Goal: Information Seeking & Learning: Learn about a topic

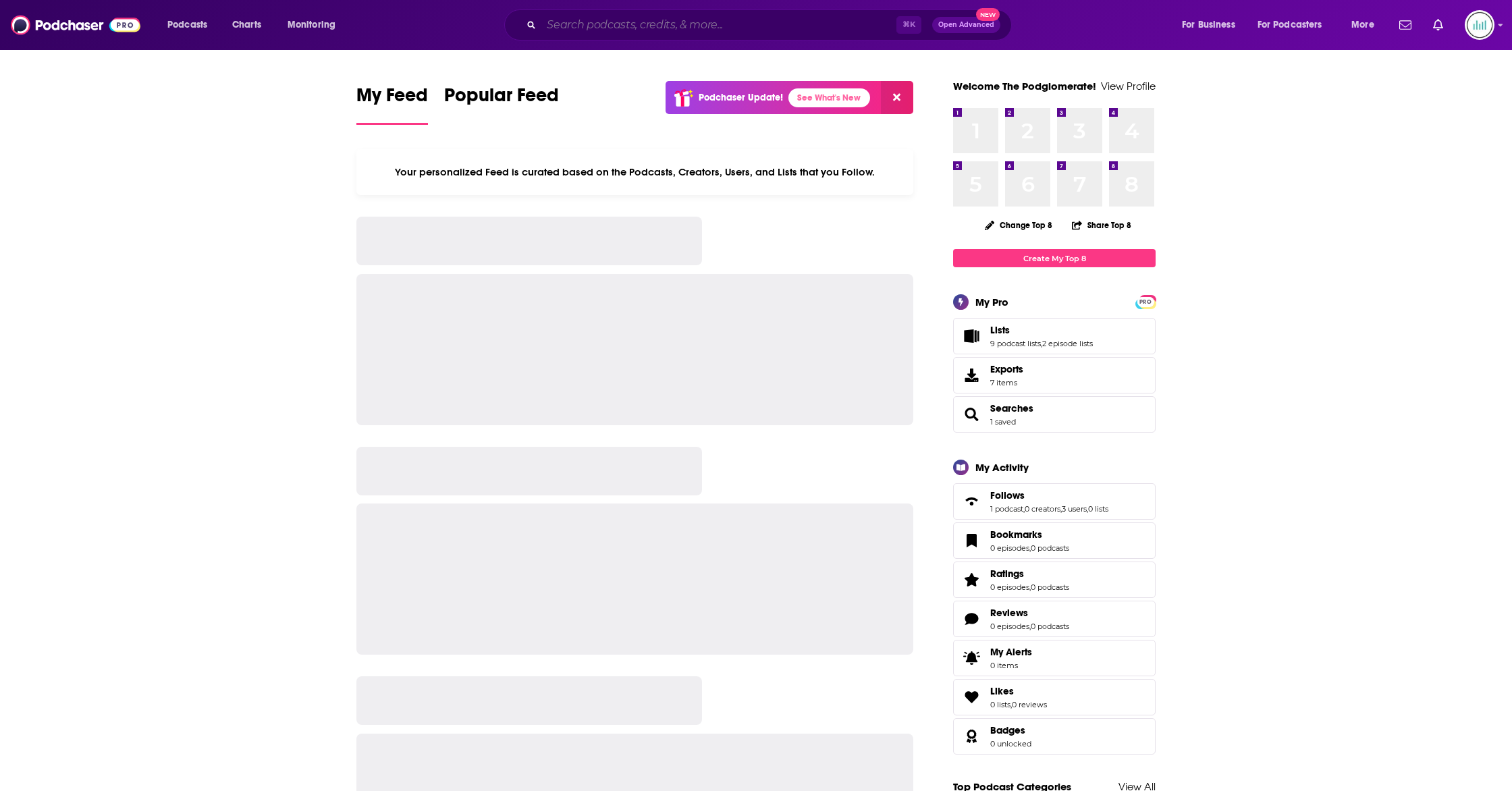
click at [648, 29] on input "Search podcasts, credits, & more..." at bounding box center [719, 25] width 355 height 21
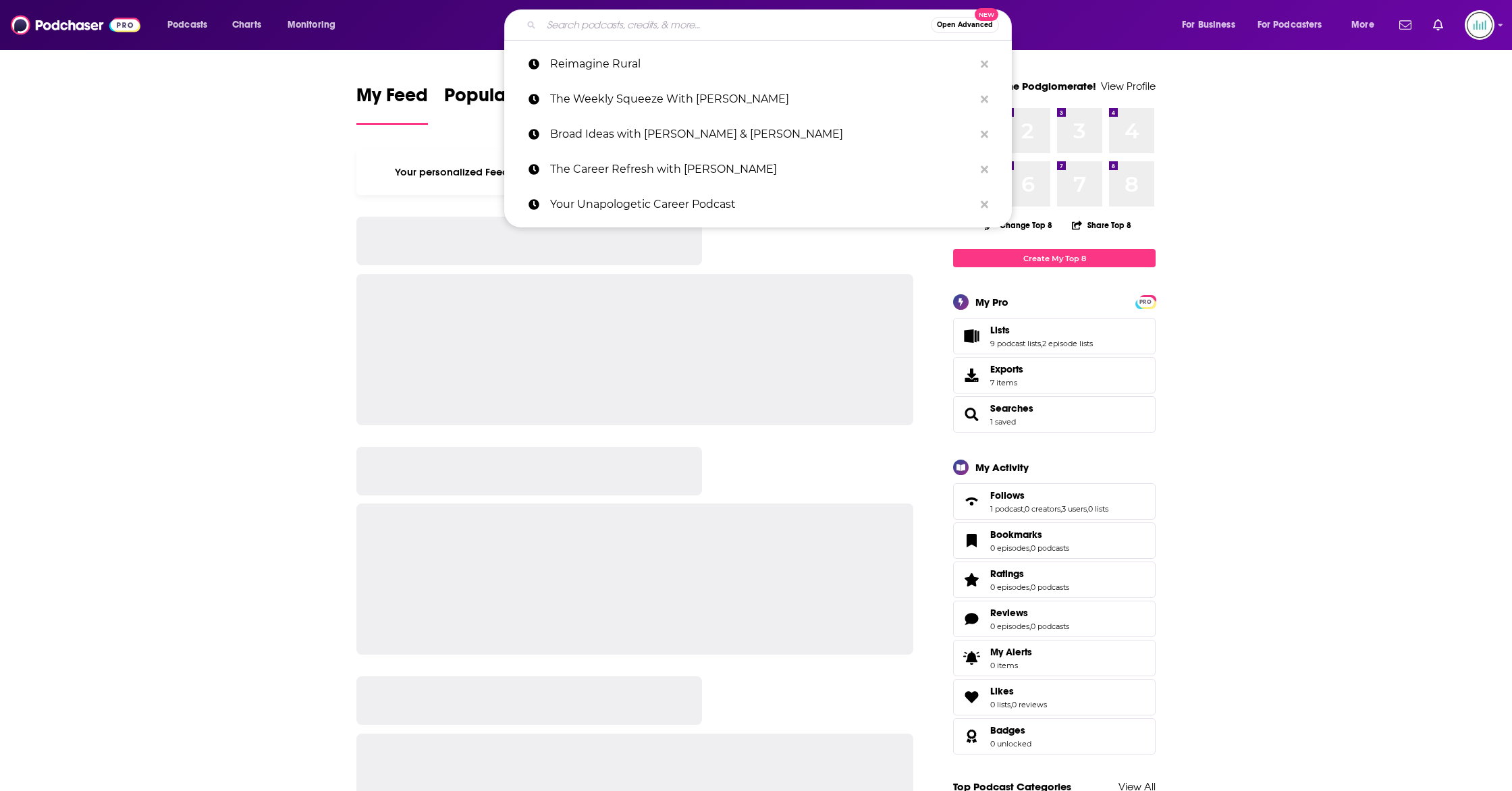
paste input "Holistic Life Navigation"
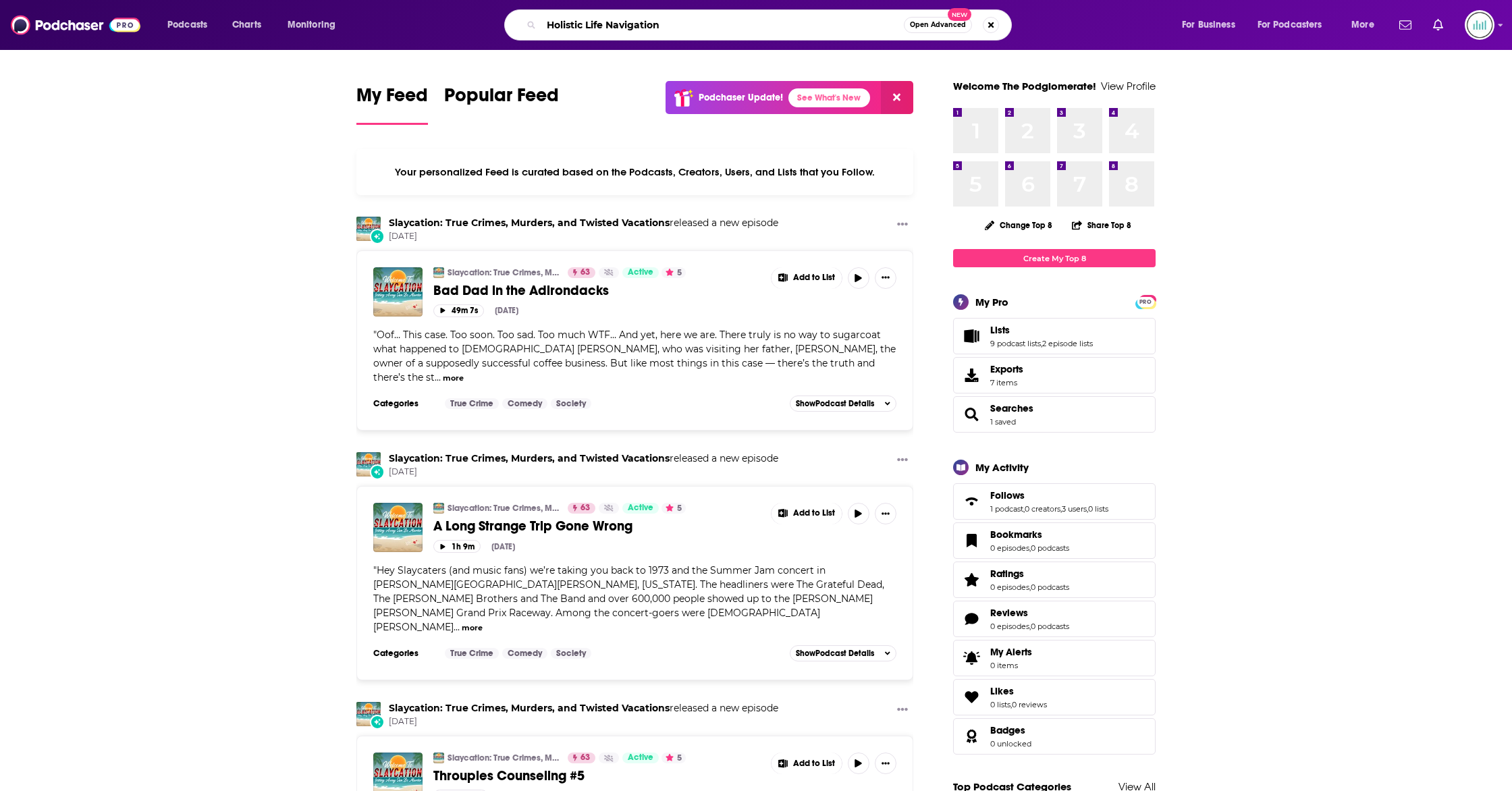
type input "Holistic Life Navigation"
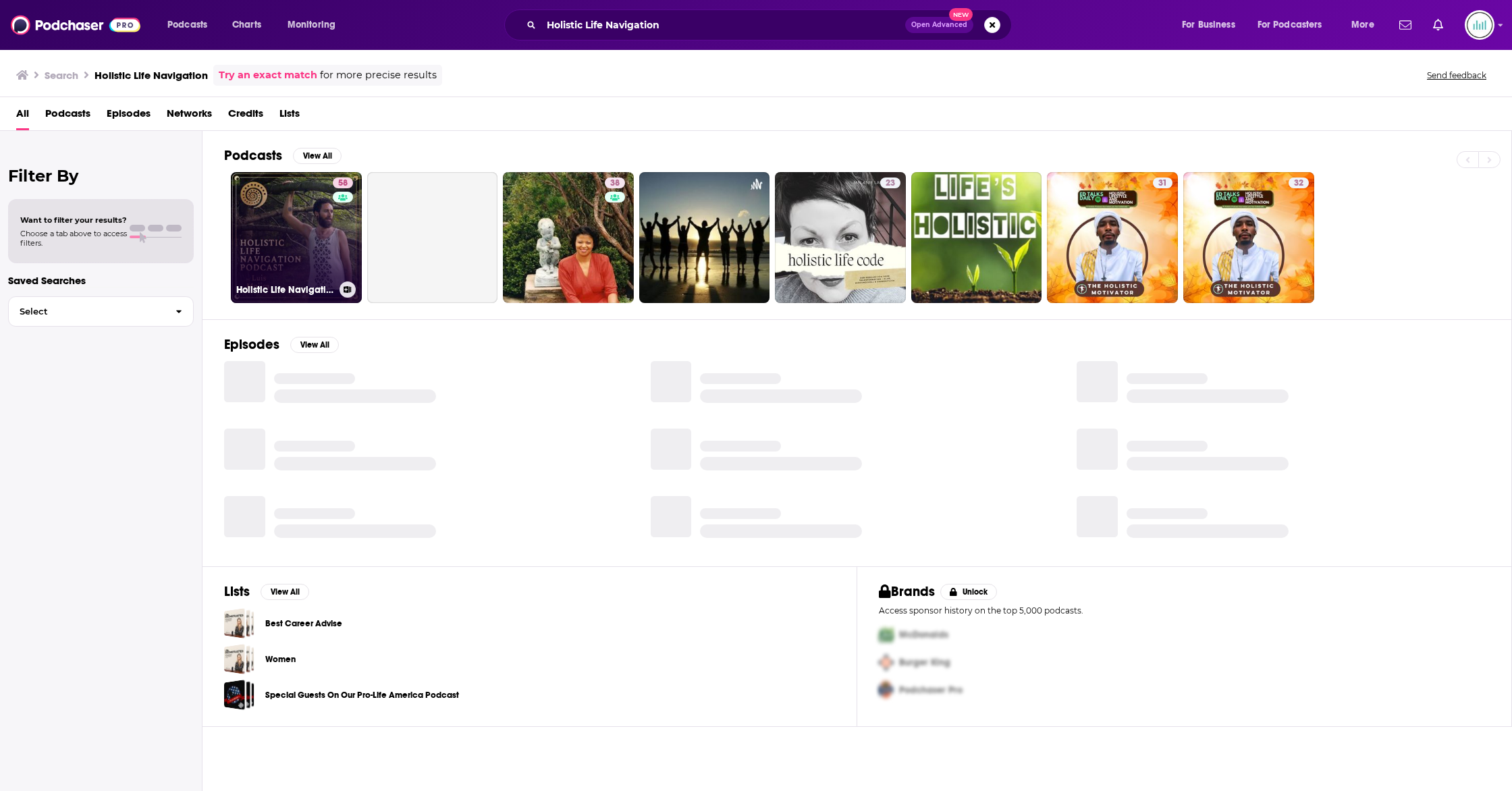
click at [282, 241] on link "58 Holistic Life Navigation" at bounding box center [296, 237] width 131 height 131
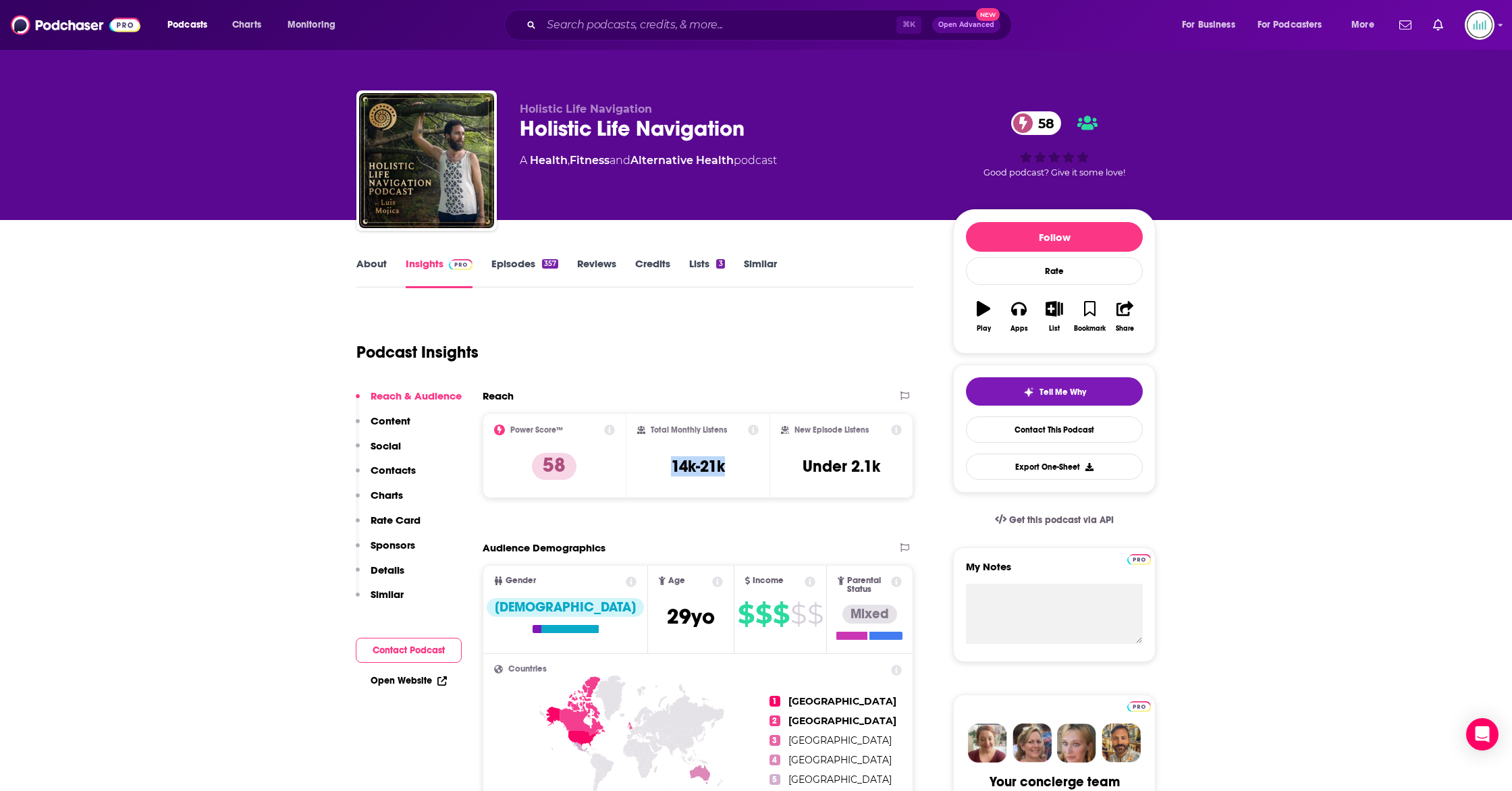
drag, startPoint x: 673, startPoint y: 466, endPoint x: 733, endPoint y: 467, distance: 60.0
click at [733, 467] on div "Total Monthly Listens 14k-21k" at bounding box center [698, 456] width 122 height 62
copy h3 "14k-21k"
